Goal: Transaction & Acquisition: Subscribe to service/newsletter

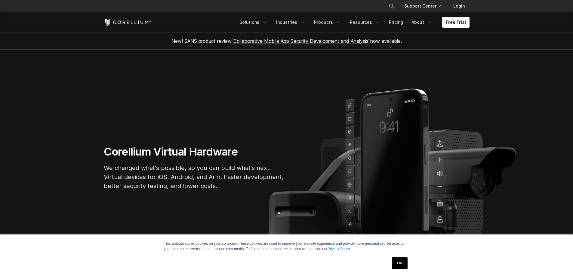
click at [460, 23] on link "Free Trial" at bounding box center [455, 22] width 27 height 11
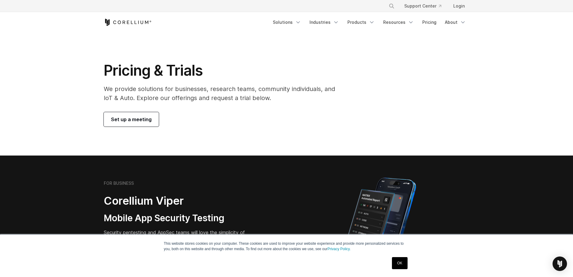
click at [139, 122] on span "Set up a meeting" at bounding box center [131, 119] width 41 height 7
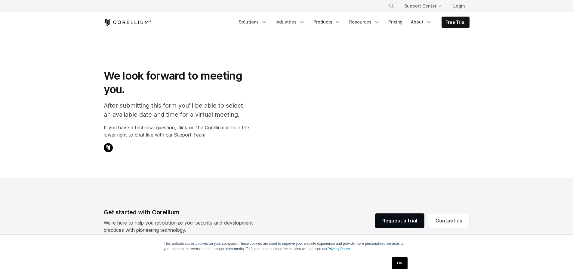
select select "**"
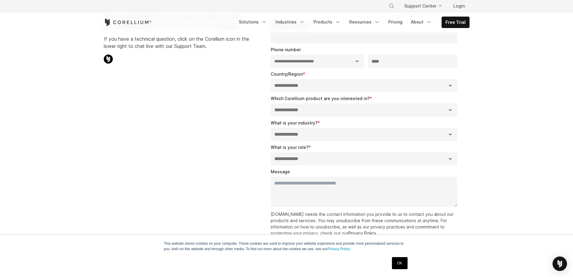
scroll to position [90, 0]
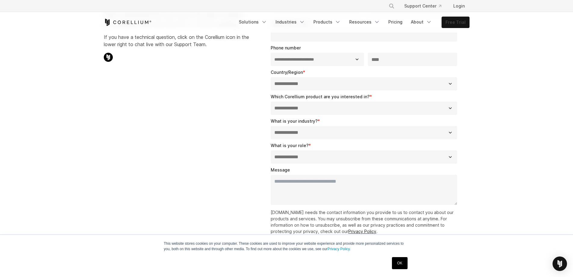
click at [460, 24] on link "Free Trial" at bounding box center [455, 22] width 27 height 11
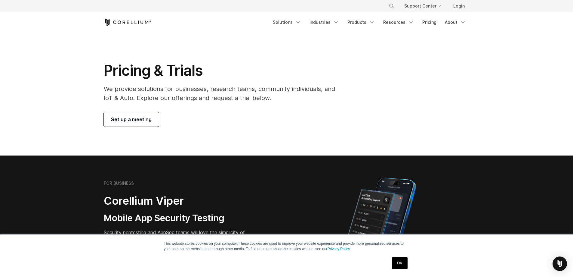
click at [472, 95] on div "Pricing & Trials We provide solutions for businesses, research teams, community…" at bounding box center [287, 93] width 378 height 65
